Goal: Find specific page/section: Find specific page/section

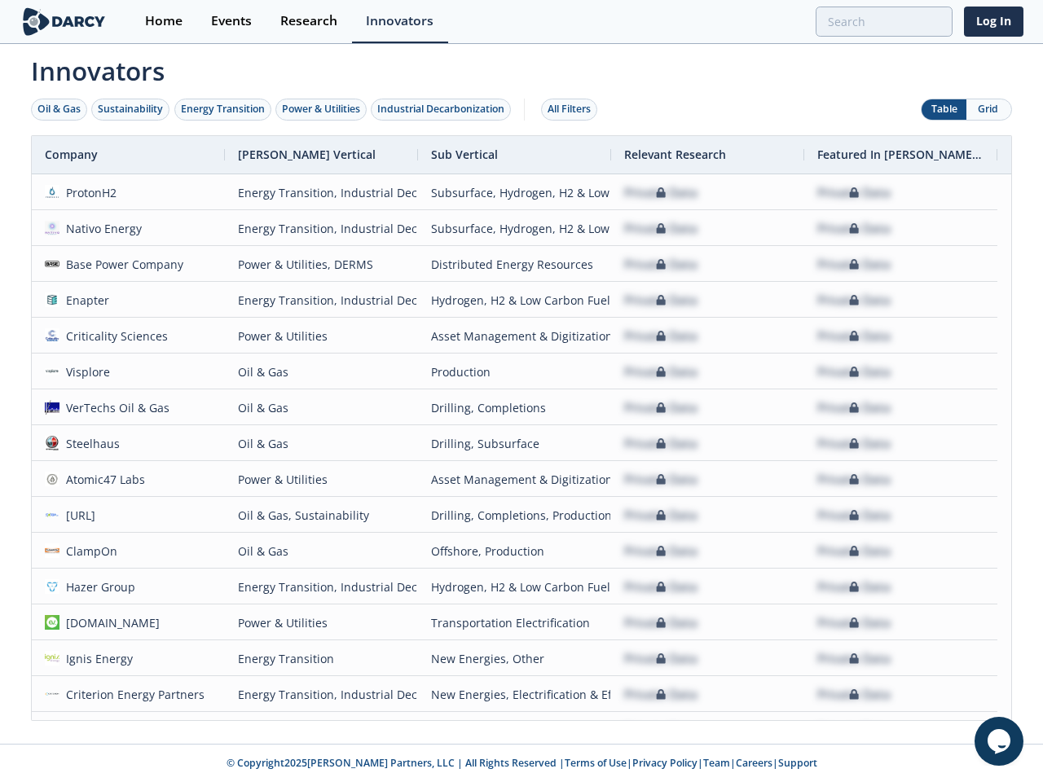
click at [59, 109] on div "Oil & Gas" at bounding box center [58, 109] width 43 height 15
click at [131, 109] on div "Sustainability" at bounding box center [130, 109] width 65 height 15
click at [223, 109] on div "Energy Transition" at bounding box center [223, 109] width 84 height 15
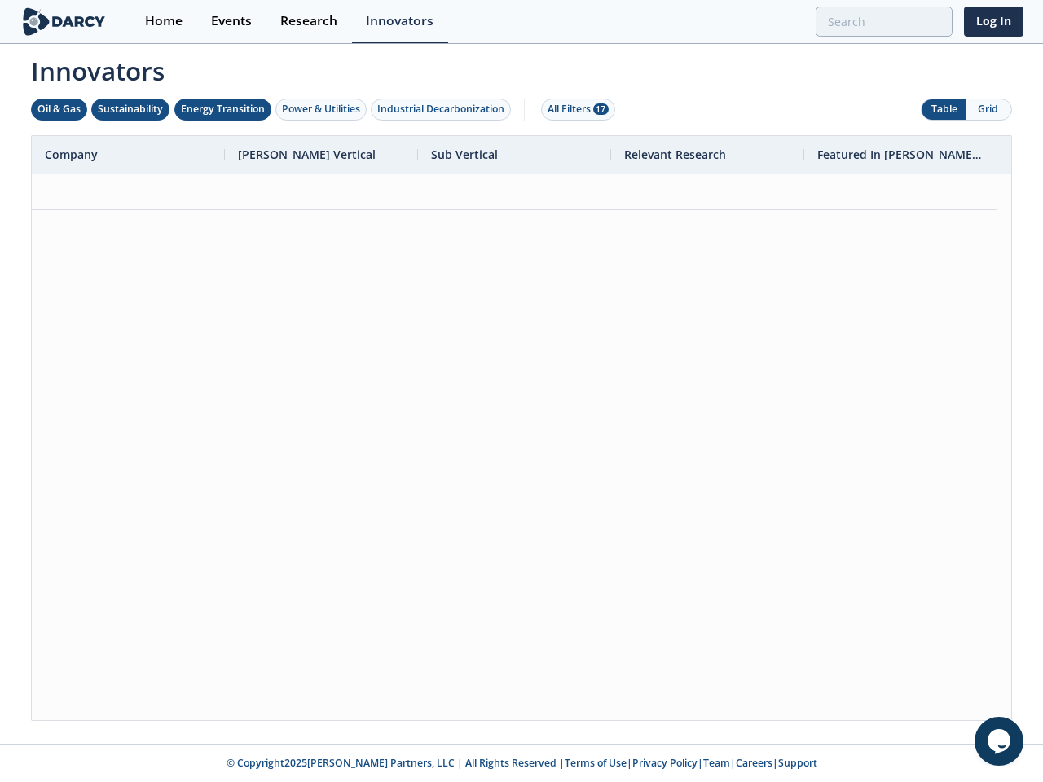
click at [323, 109] on div "Power & Utilities" at bounding box center [321, 109] width 78 height 15
click at [444, 109] on div "Industrial Decarbonization" at bounding box center [440, 109] width 127 height 15
click at [574, 109] on div "All Filters 28" at bounding box center [578, 109] width 61 height 15
